Goal: Information Seeking & Learning: Find specific page/section

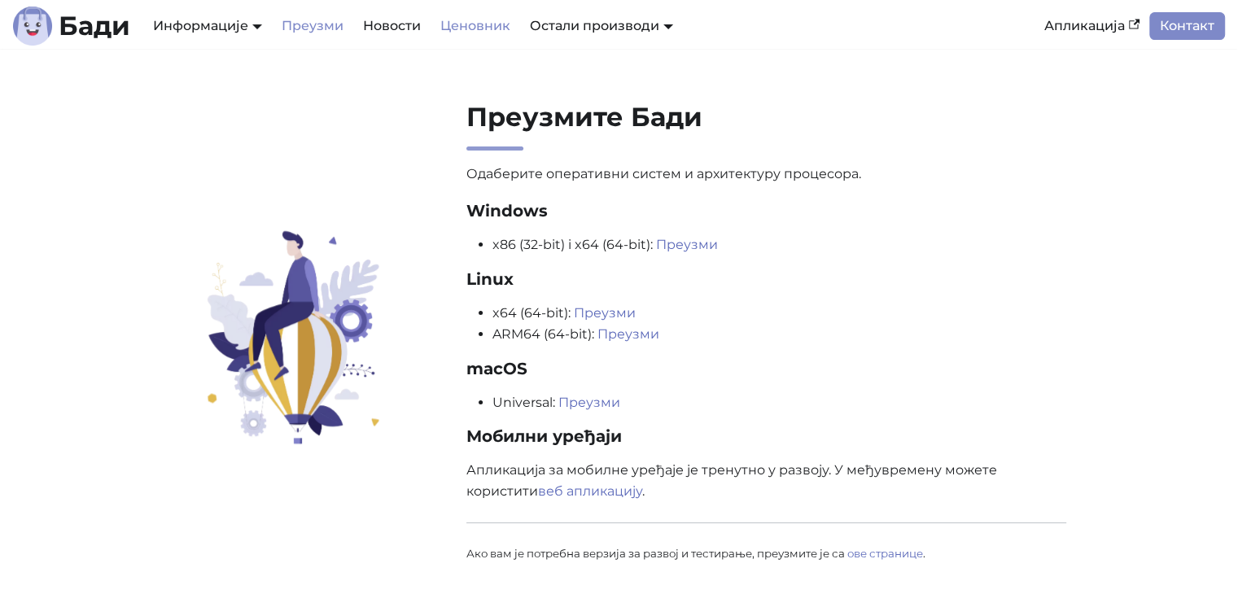
click at [456, 24] on link "Ценовник" at bounding box center [476, 26] width 90 height 28
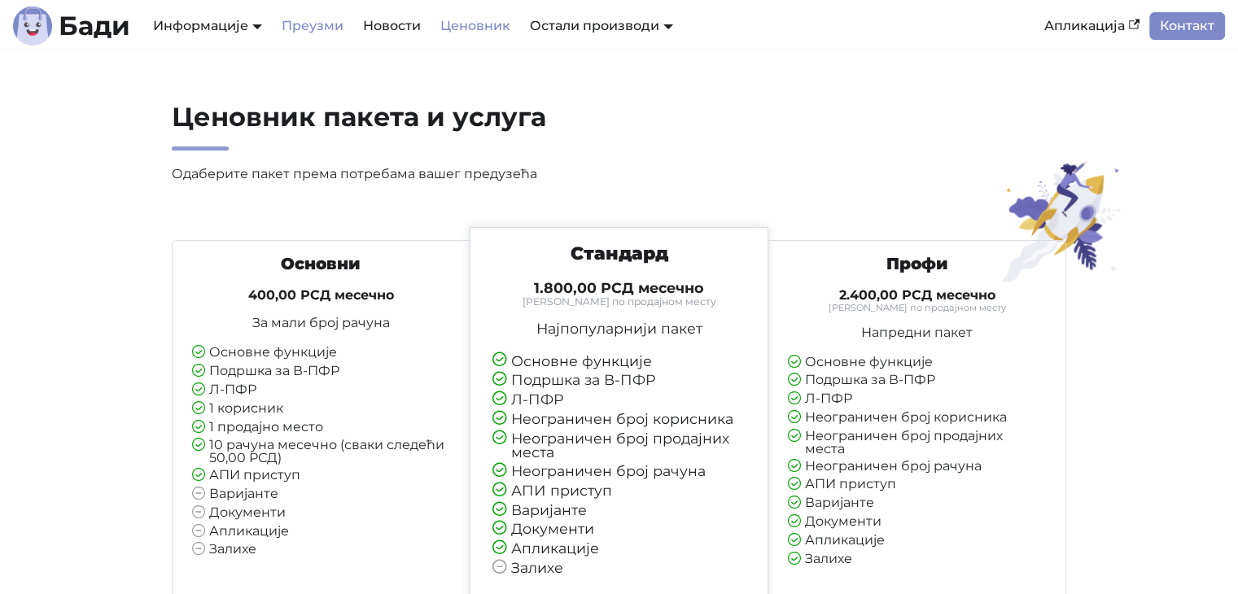
click at [304, 19] on link "Преузми" at bounding box center [312, 26] width 81 height 28
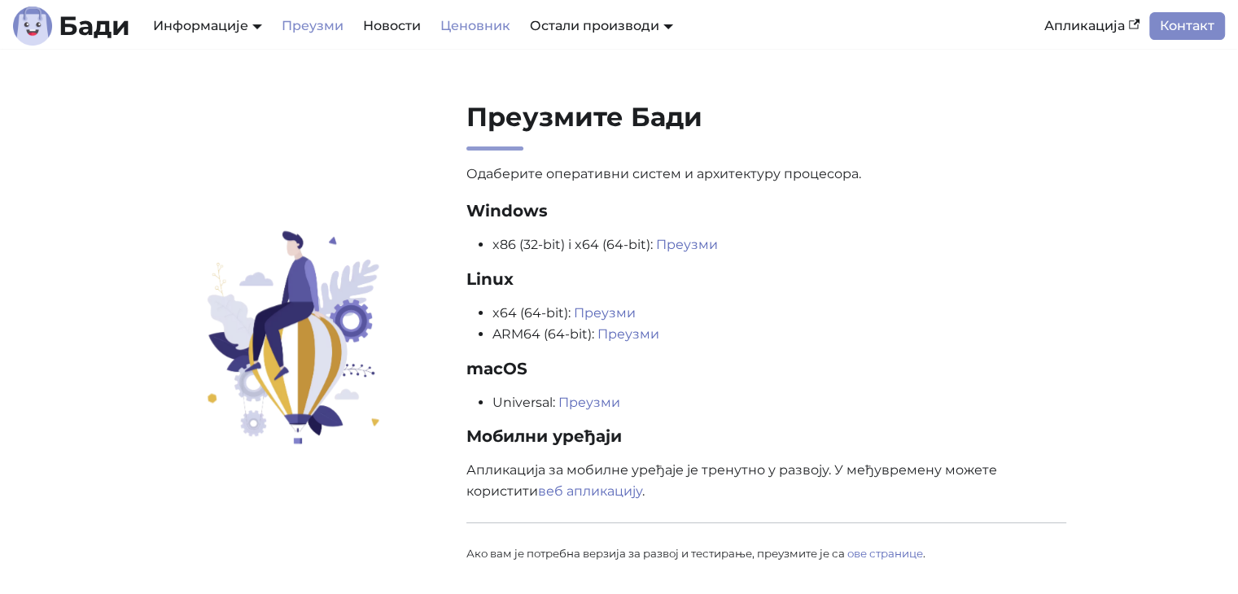
click at [450, 32] on link "Ценовник" at bounding box center [476, 26] width 90 height 28
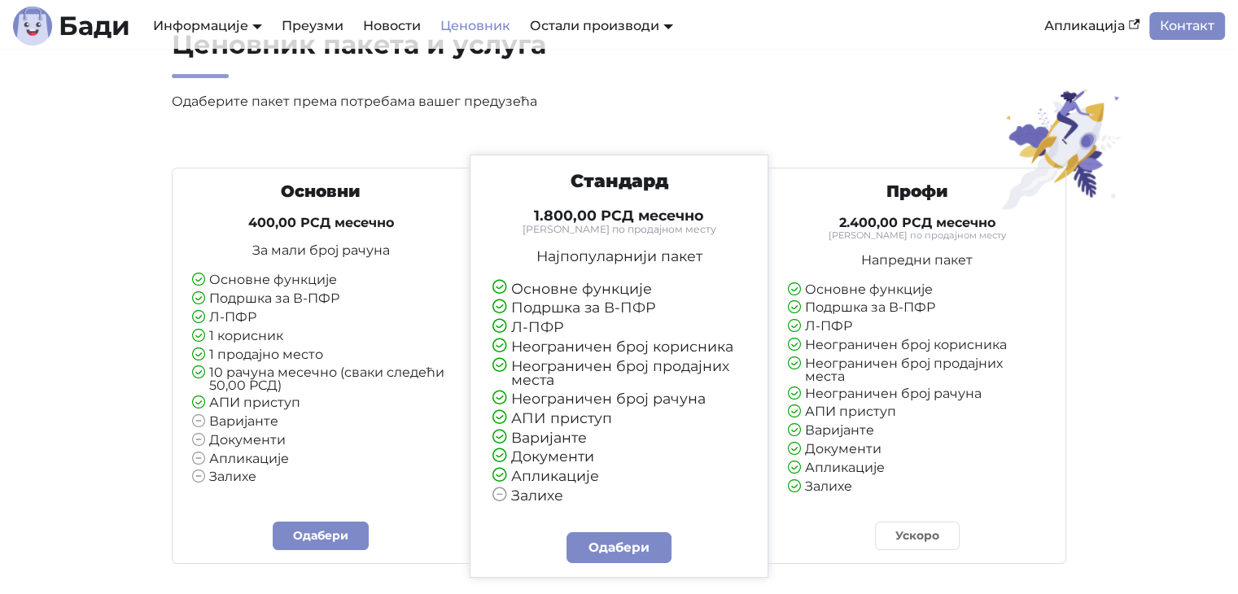
scroll to position [81, 0]
